Goal: Find specific page/section: Find specific page/section

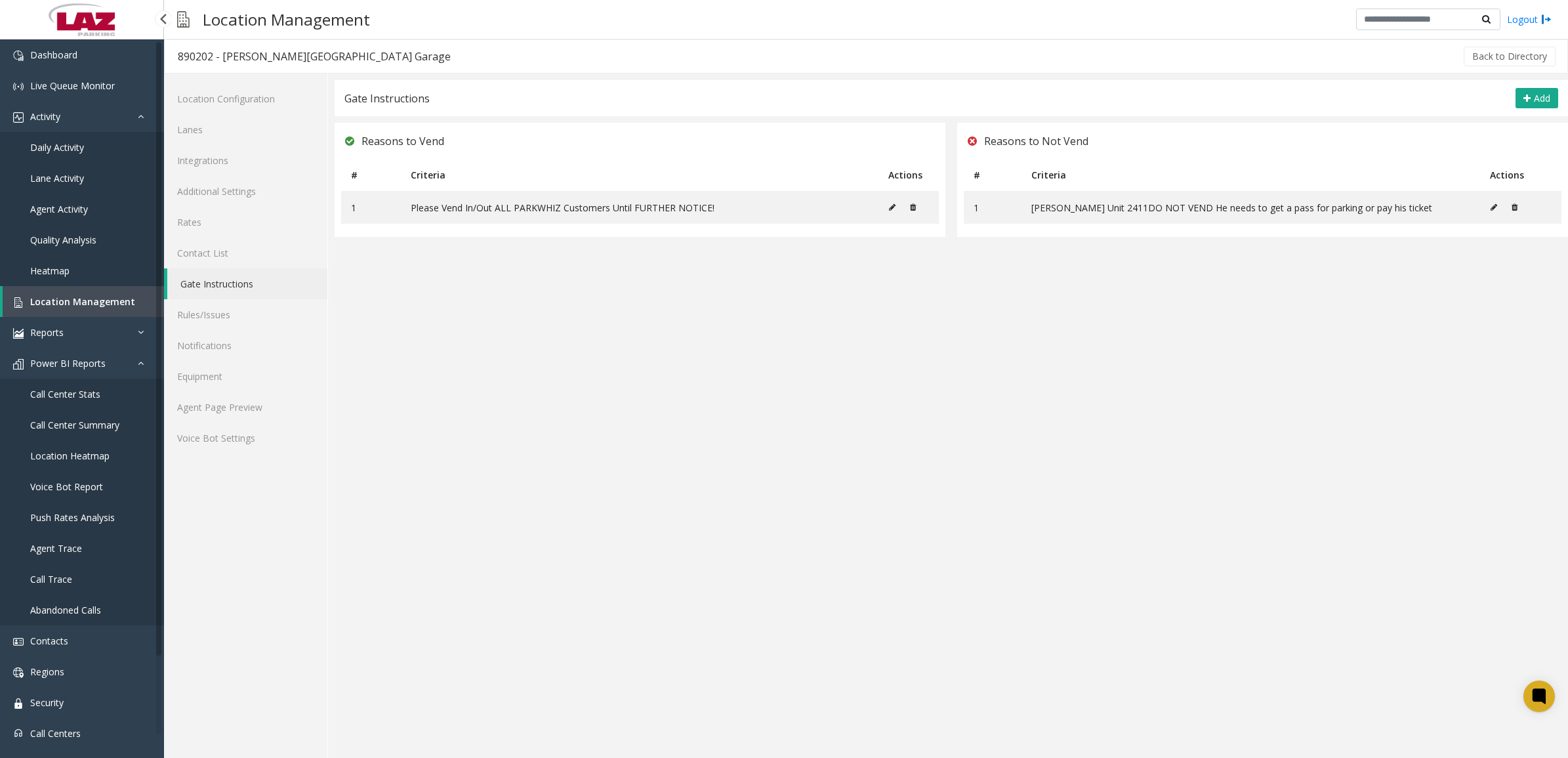
click at [49, 150] on span "Daily Activity" at bounding box center [57, 148] width 54 height 13
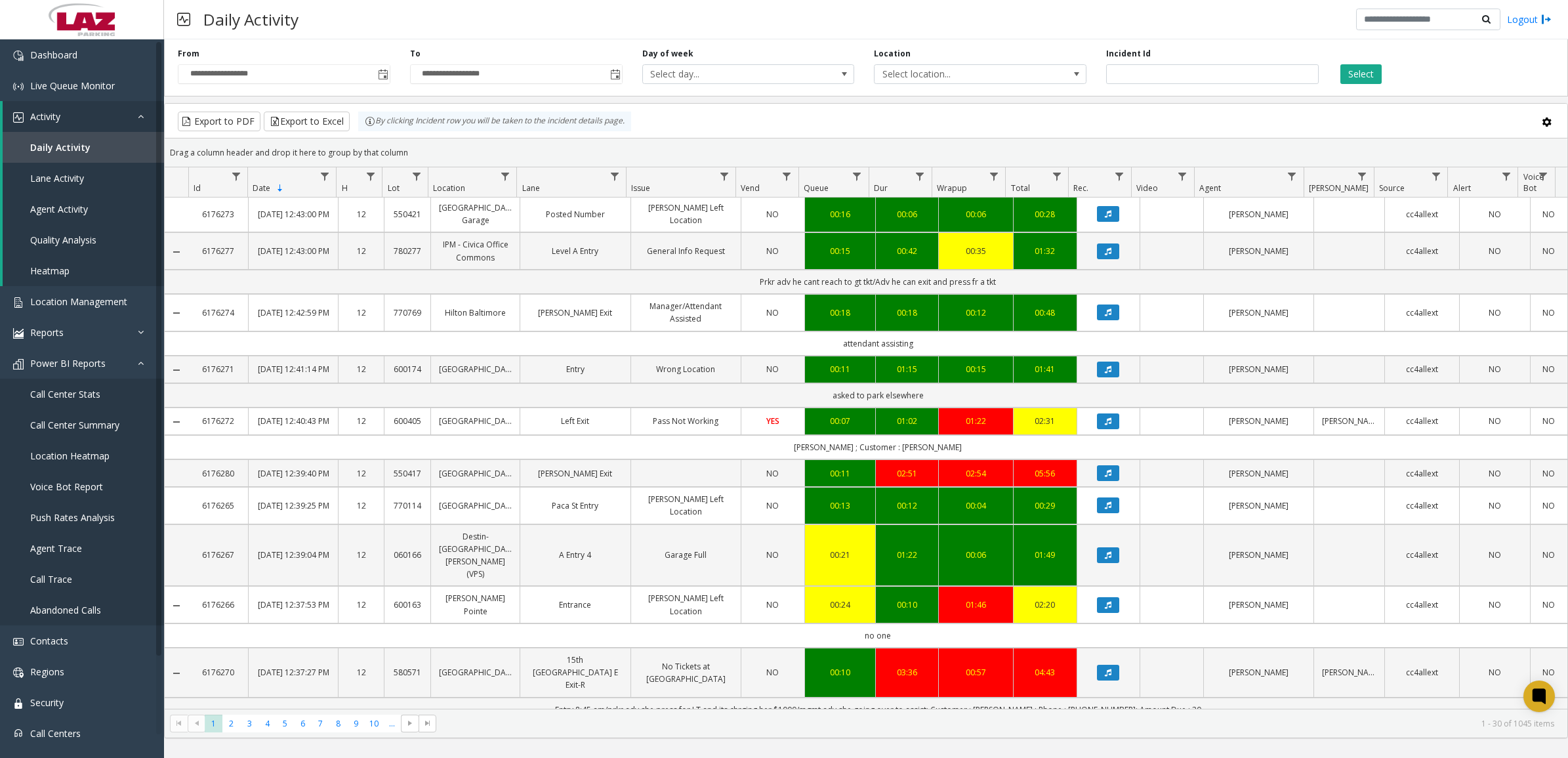
scroll to position [492, 0]
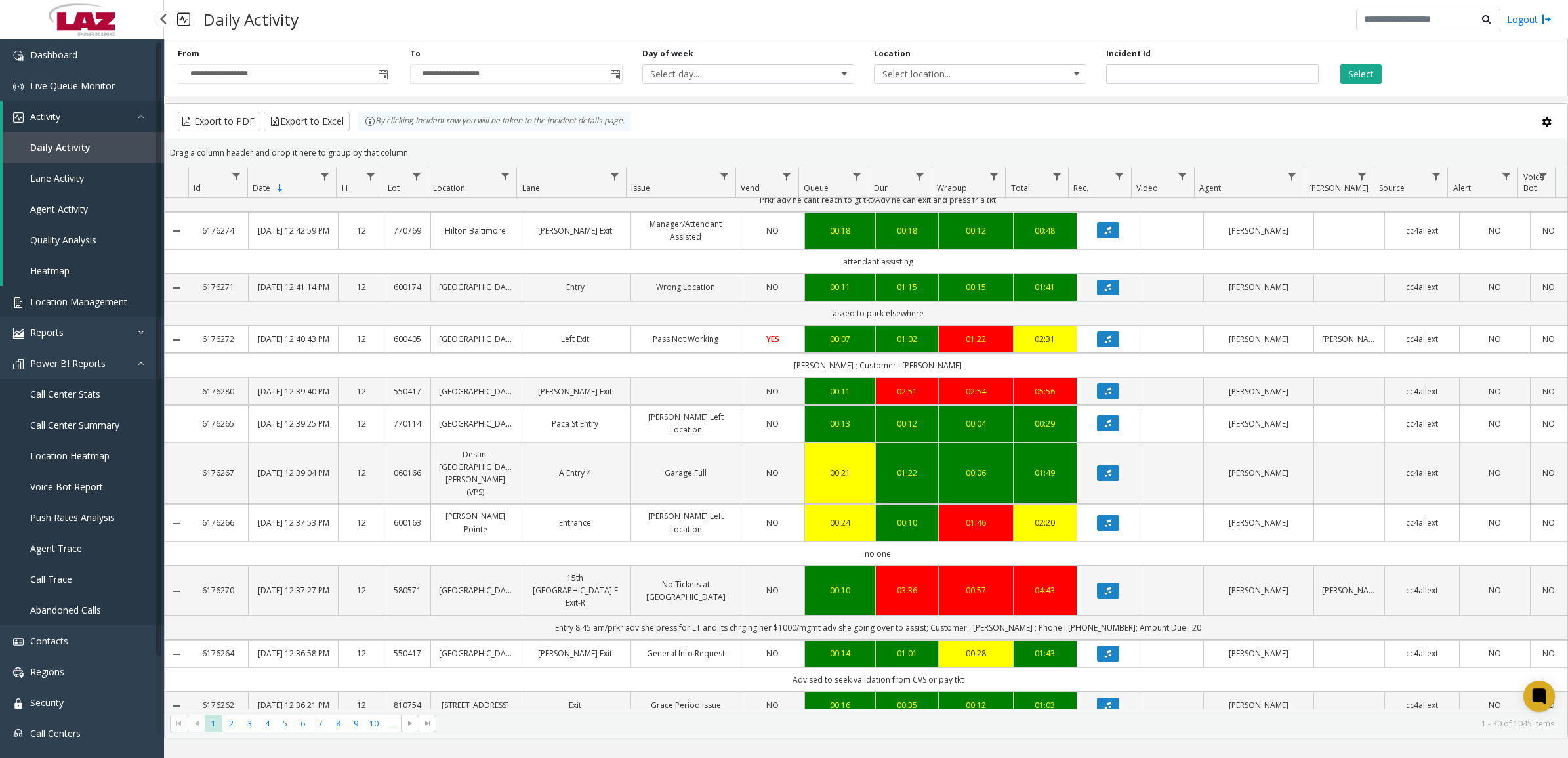
click at [85, 292] on link "Location Management" at bounding box center [82, 301] width 164 height 31
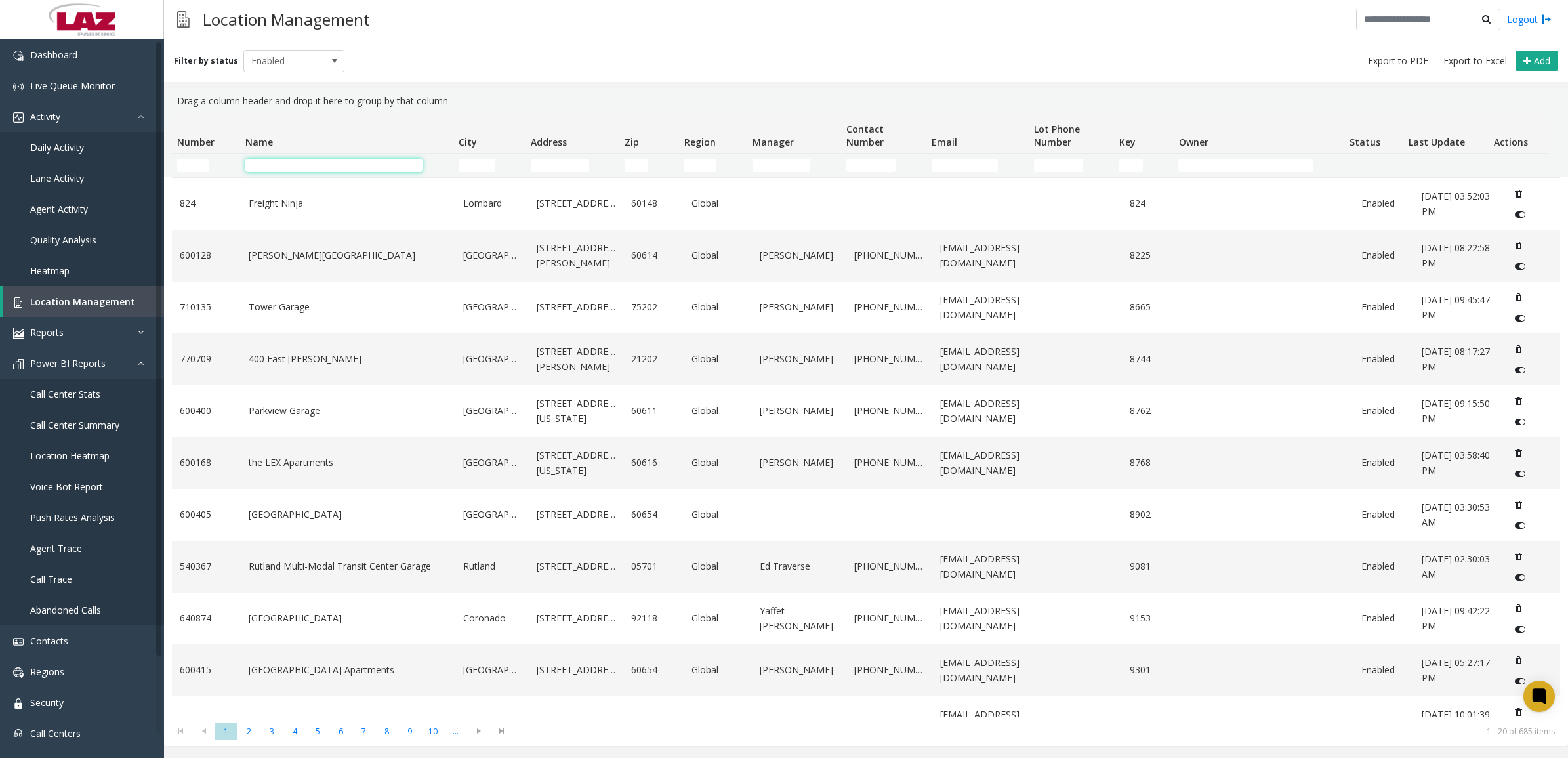
click at [311, 168] on input "Name Filter" at bounding box center [334, 165] width 177 height 13
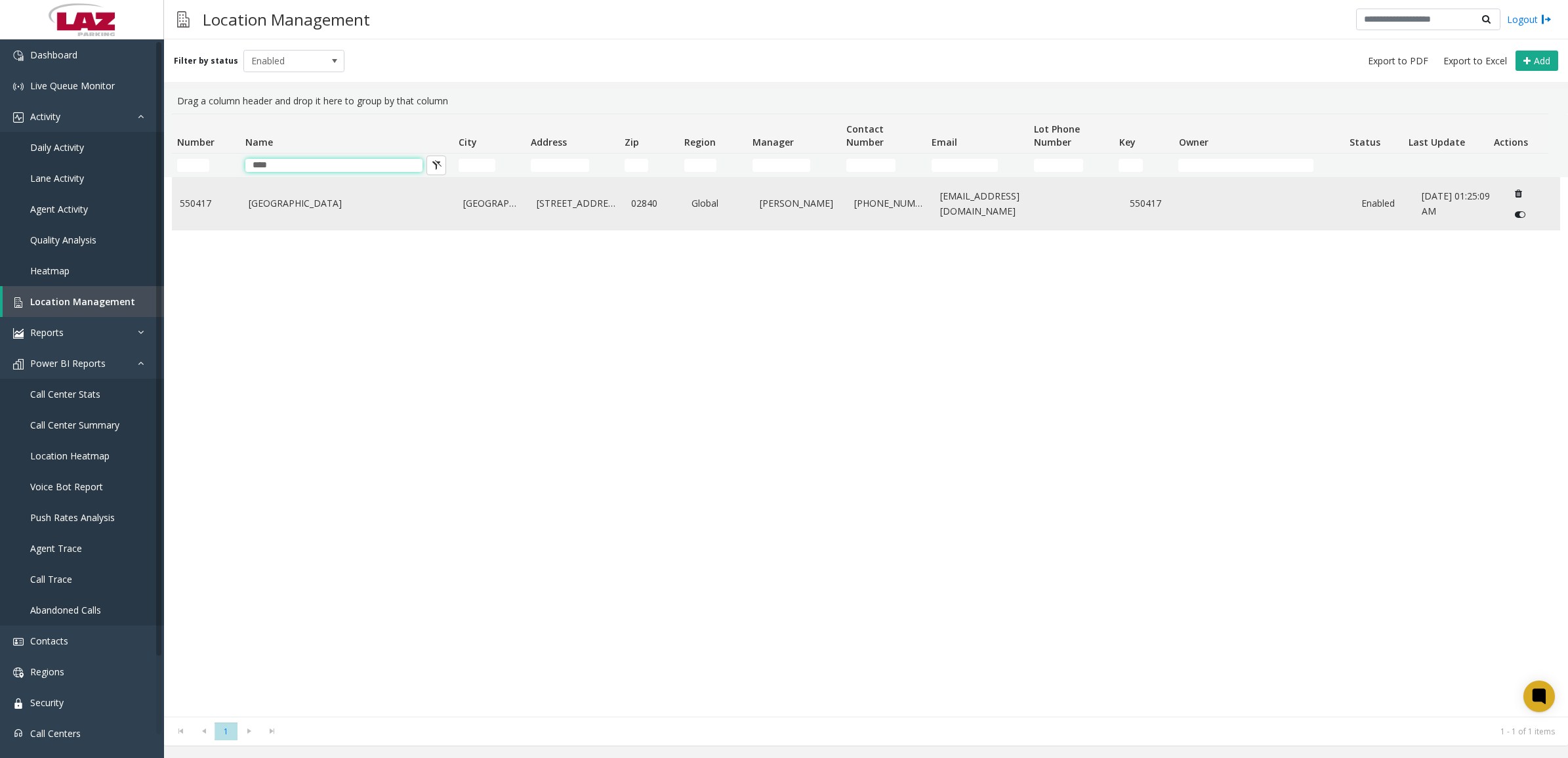
type input "****"
click at [328, 197] on link "[GEOGRAPHIC_DATA]" at bounding box center [348, 203] width 199 height 14
